Goal: Find specific page/section: Find specific page/section

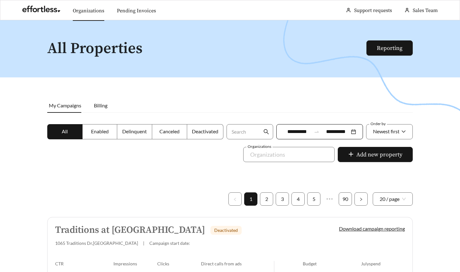
click at [89, 12] on link "Organizations" at bounding box center [89, 11] width 32 height 6
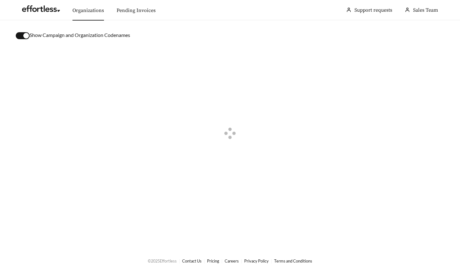
click at [23, 36] on button "button" at bounding box center [23, 35] width 14 height 7
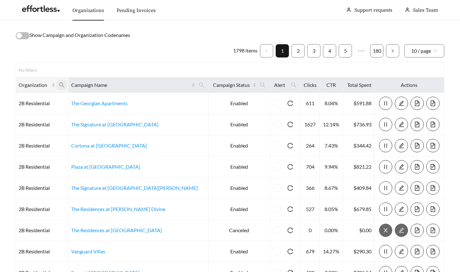
click at [65, 87] on icon "search" at bounding box center [62, 85] width 6 height 6
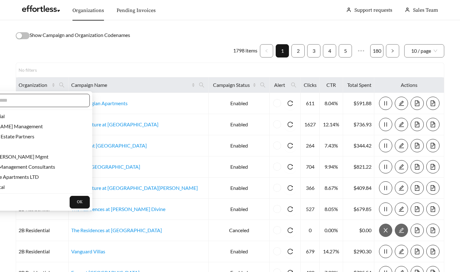
click at [57, 100] on input "text" at bounding box center [29, 101] width 108 height 8
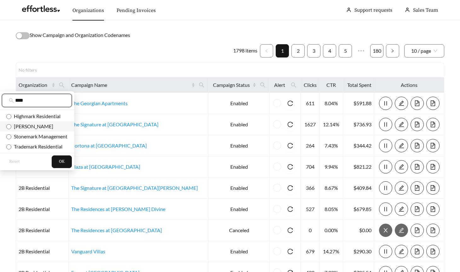
type input "****"
click at [50, 124] on span "[PERSON_NAME]" at bounding box center [36, 126] width 61 height 7
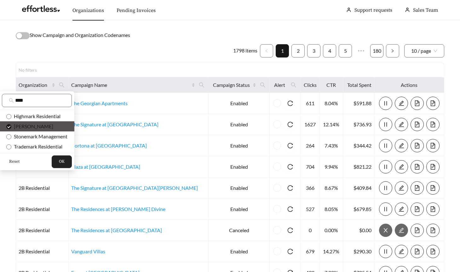
click at [63, 161] on span "OK" at bounding box center [62, 161] width 6 height 6
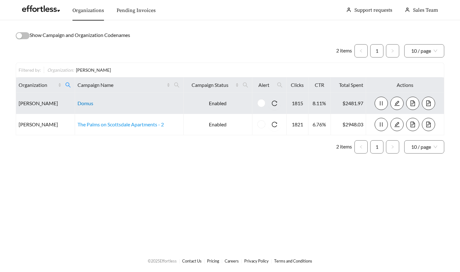
click at [79, 102] on link "Domus" at bounding box center [86, 103] width 16 height 6
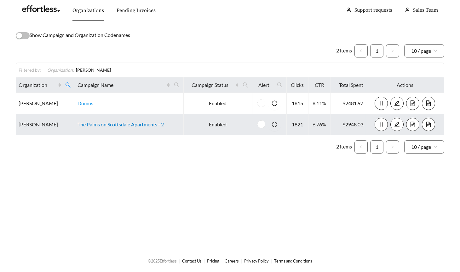
click at [114, 124] on link "The Palms on Scottsdale Apartments - 2" at bounding box center [121, 124] width 86 height 6
